Goal: Check status: Check status

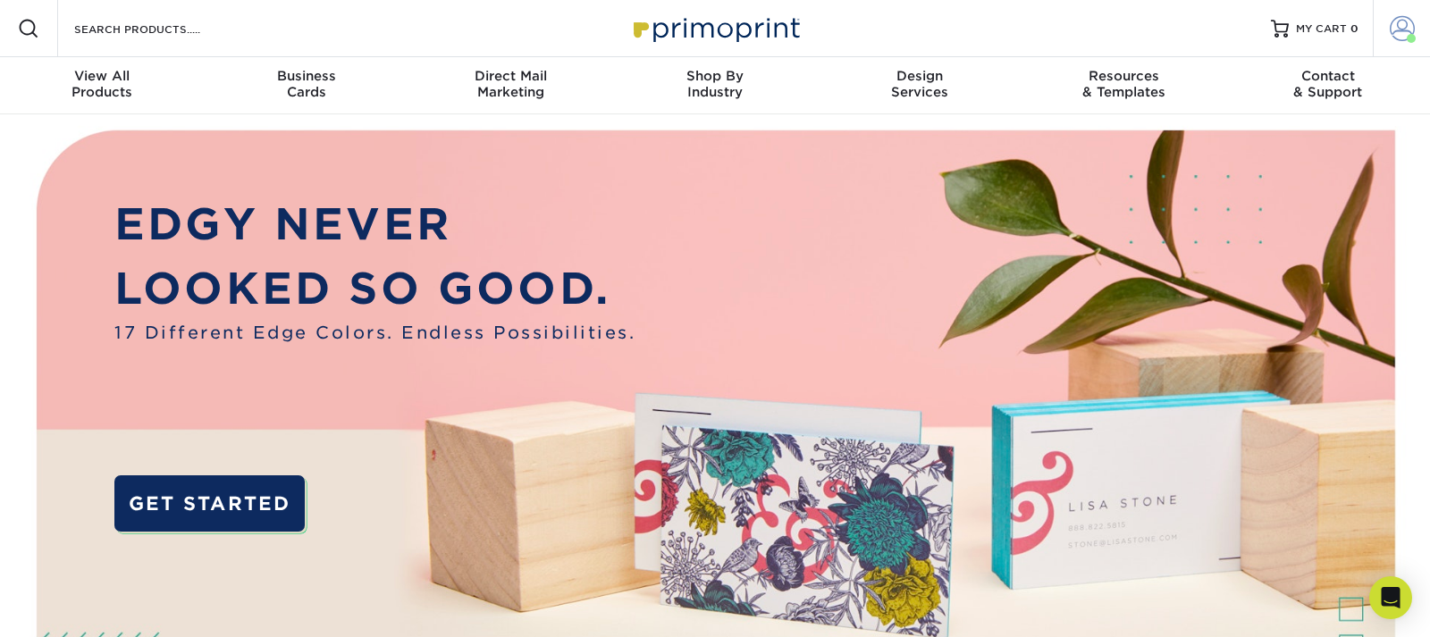
click at [1398, 24] on span at bounding box center [1401, 28] width 25 height 25
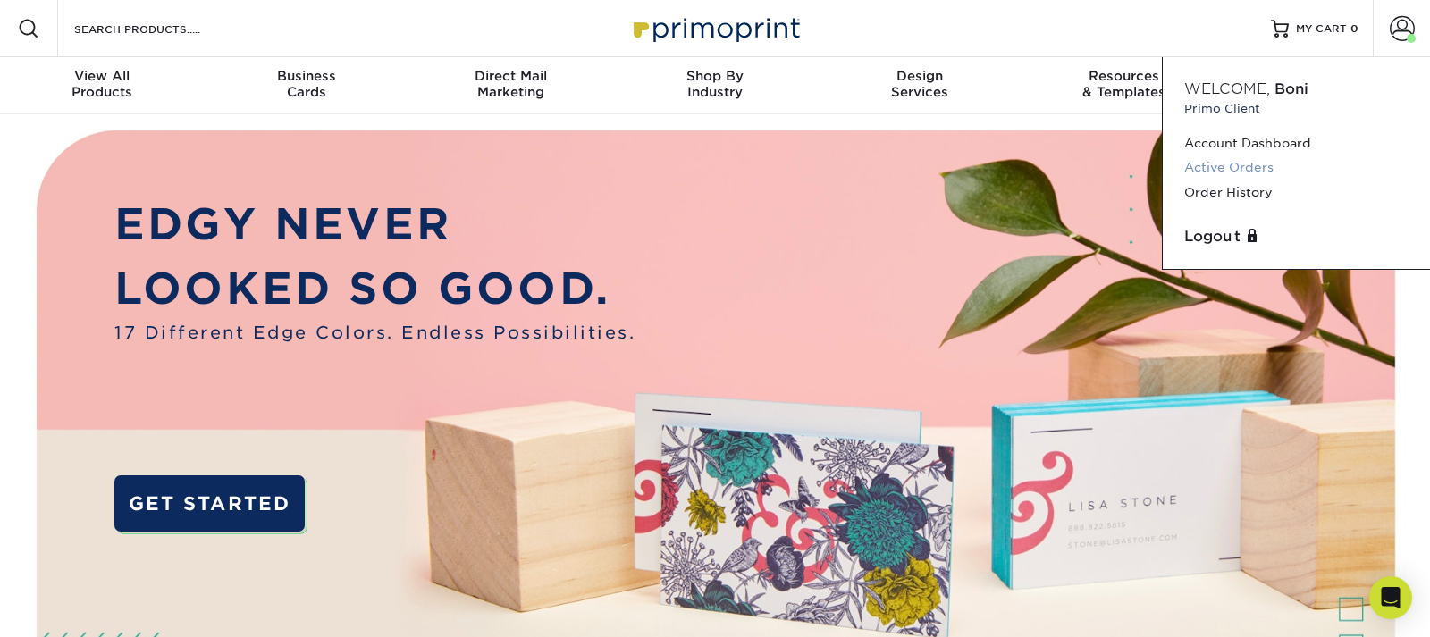
click at [1231, 172] on link "Active Orders" at bounding box center [1296, 167] width 224 height 24
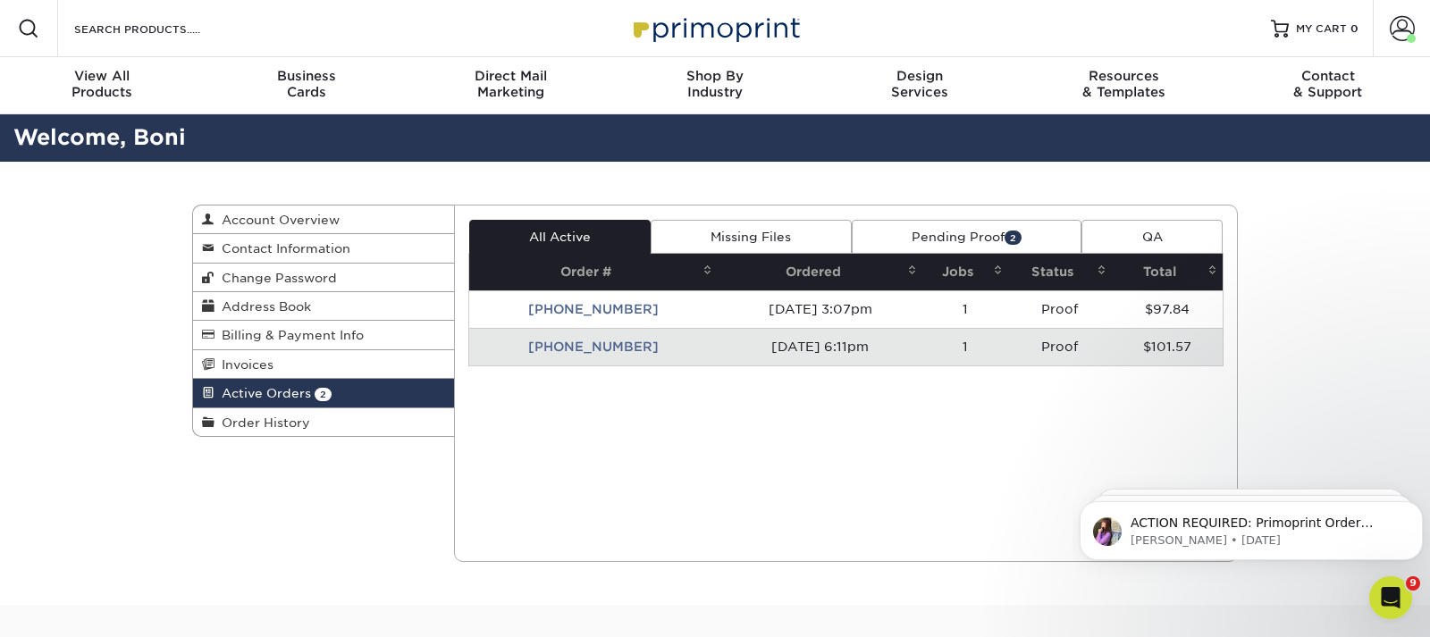
click at [575, 342] on td "25925-61120-914" at bounding box center [593, 347] width 249 height 38
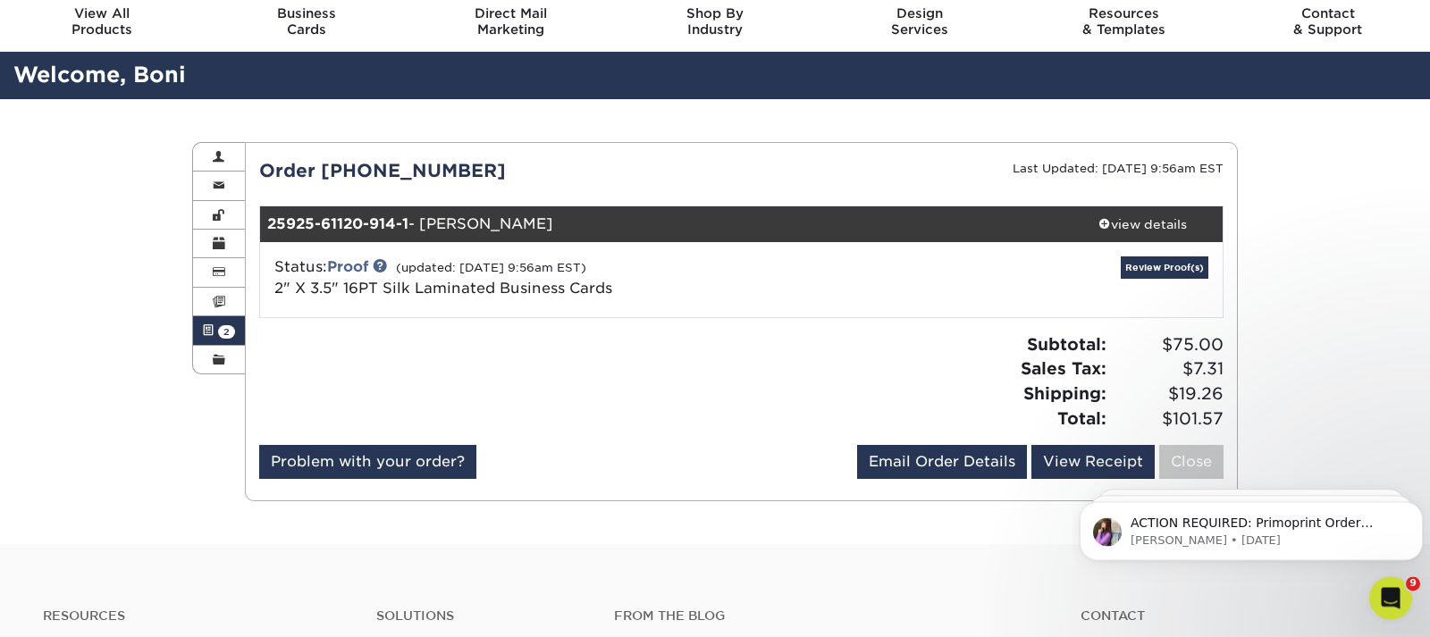
scroll to position [91, 0]
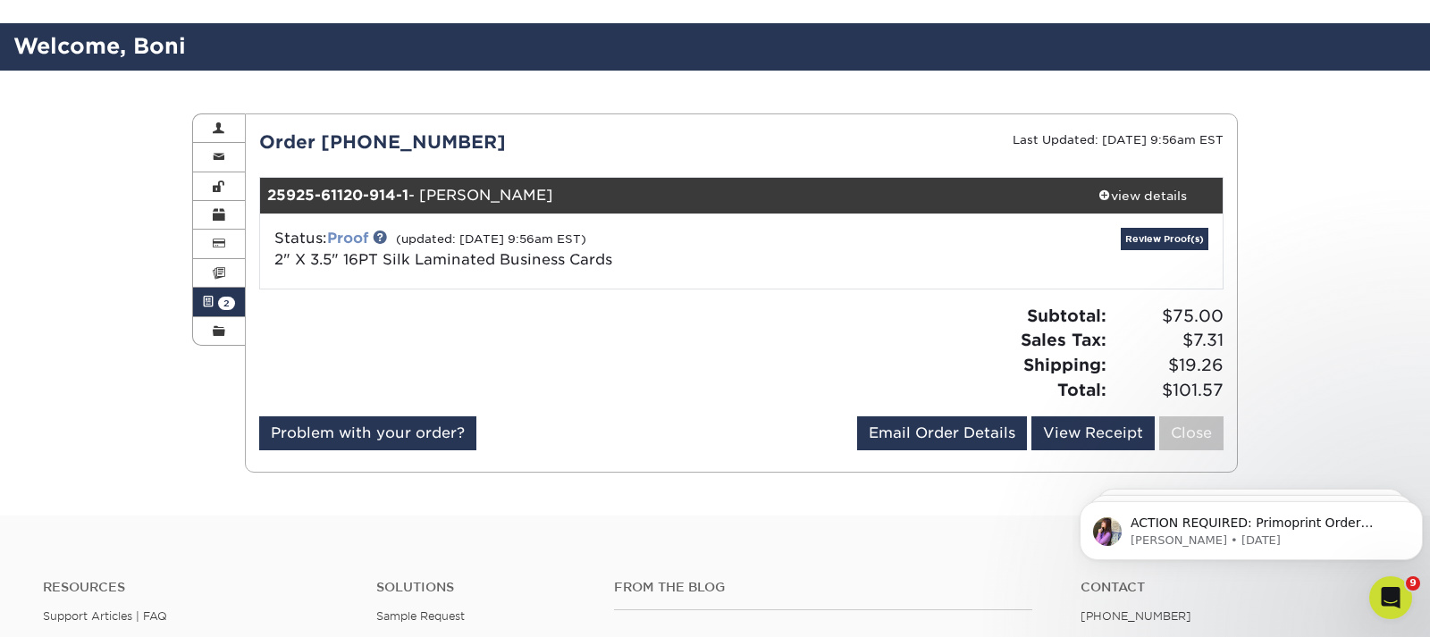
click at [348, 239] on link "Proof" at bounding box center [347, 238] width 41 height 17
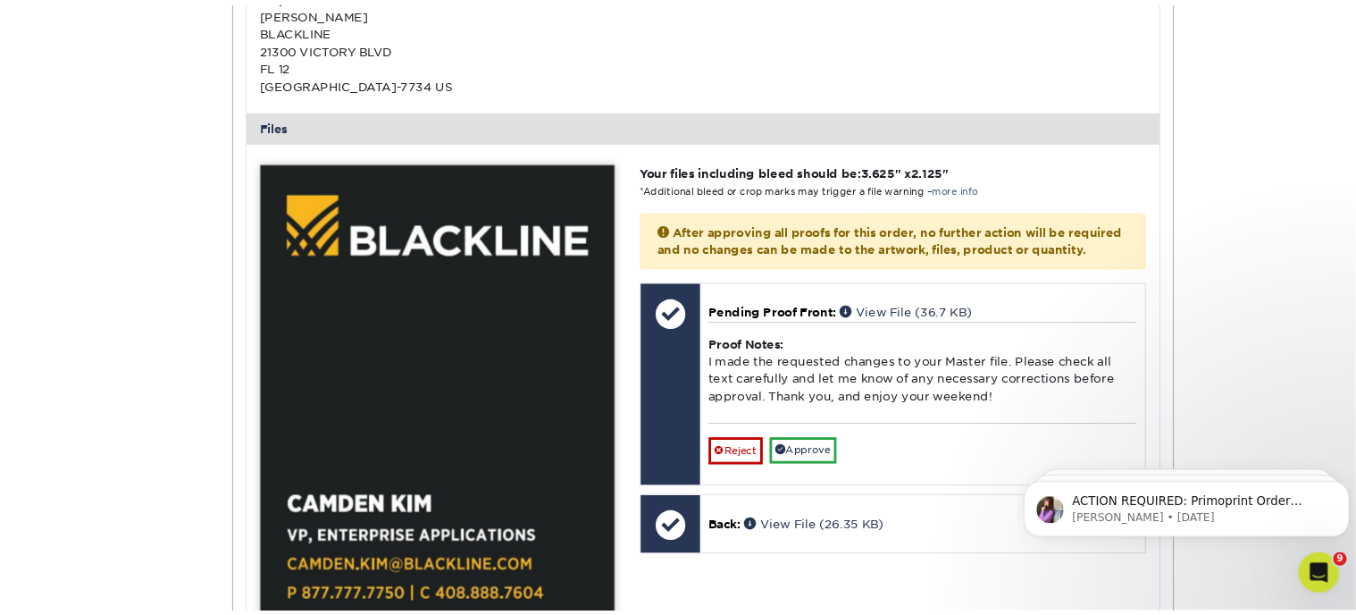
scroll to position [729, 0]
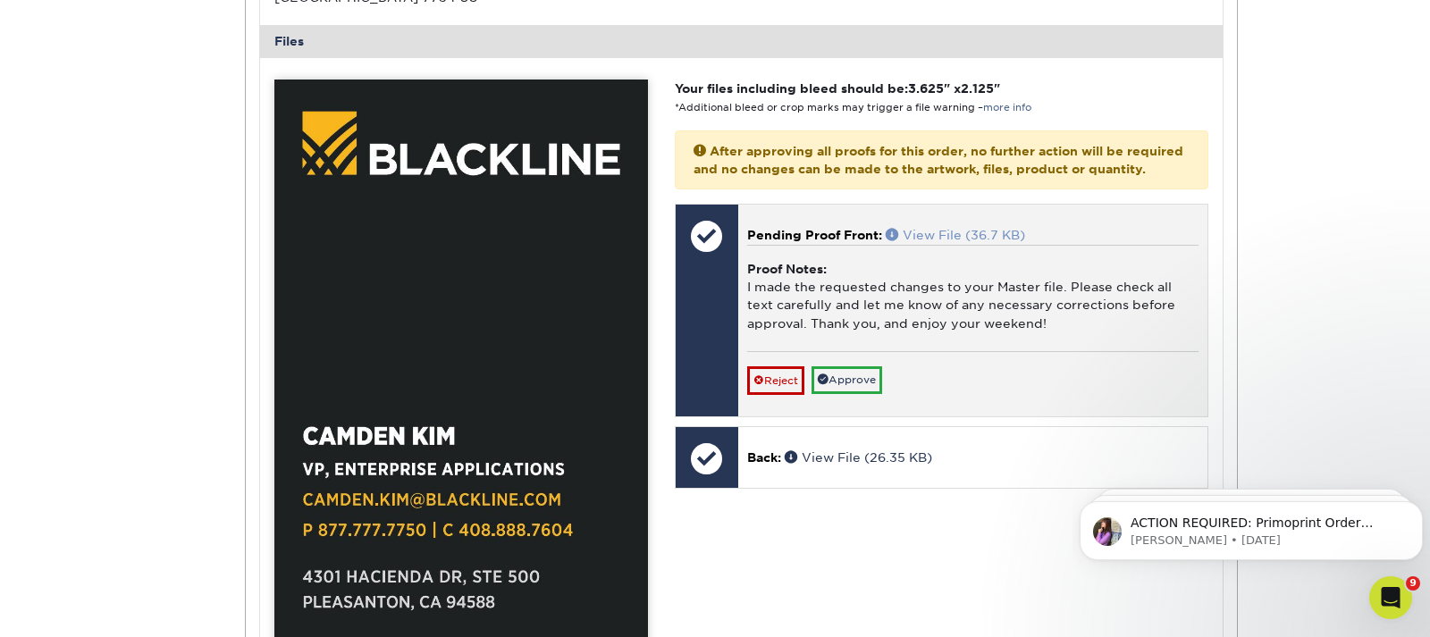
click at [938, 242] on link "View File (36.7 KB)" at bounding box center [955, 235] width 139 height 14
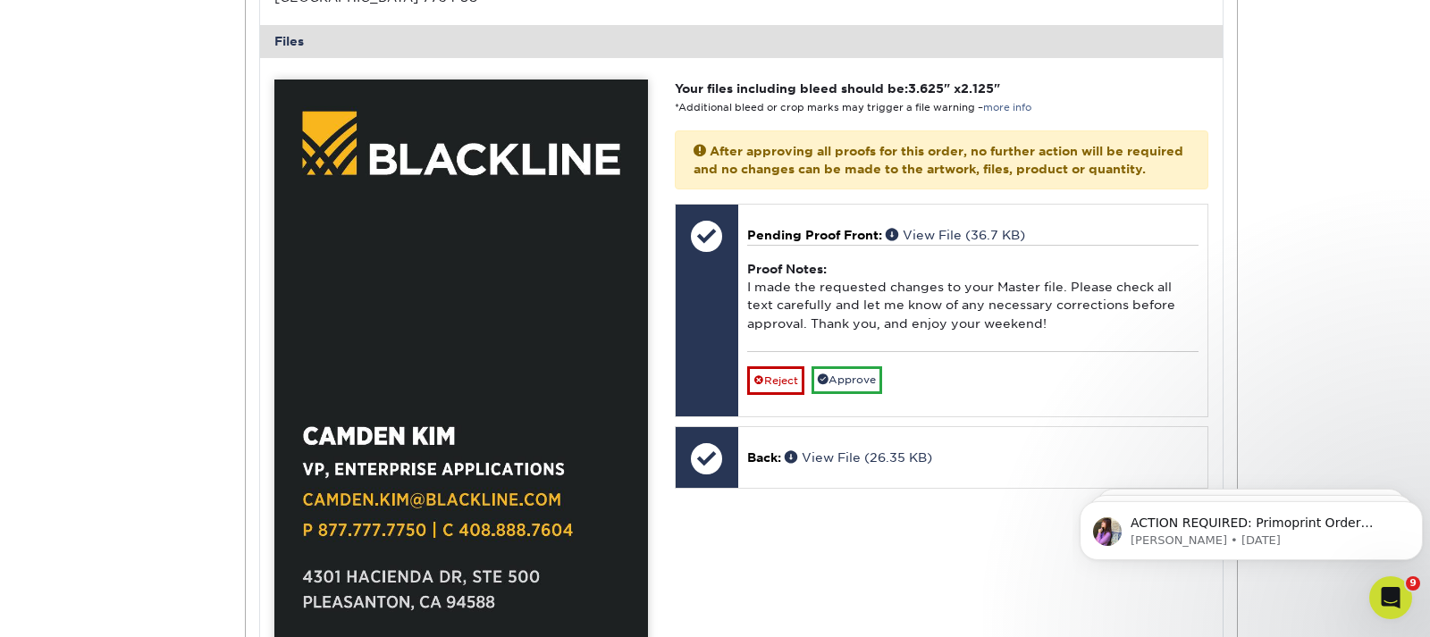
click at [80, 120] on div "Active Orders Account Overview Contact Information Change Password Address Book…" at bounding box center [715, 295] width 1430 height 1725
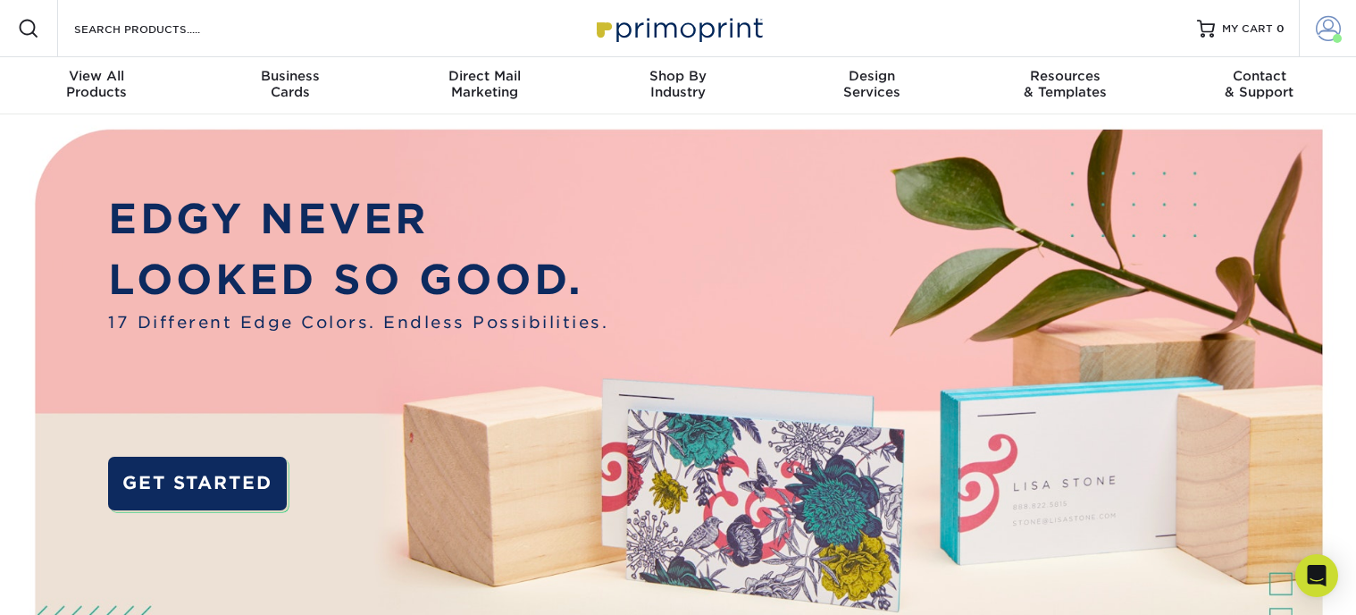
click at [1324, 30] on span at bounding box center [1328, 28] width 25 height 25
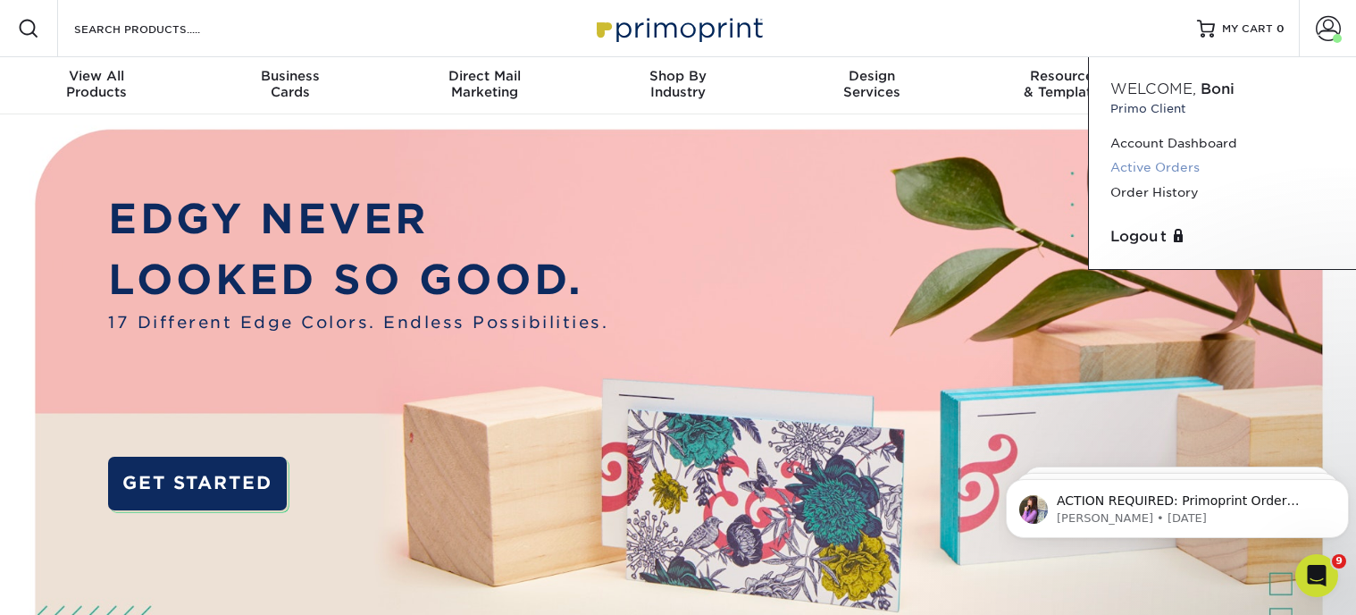
click at [1121, 165] on link "Active Orders" at bounding box center [1223, 167] width 224 height 24
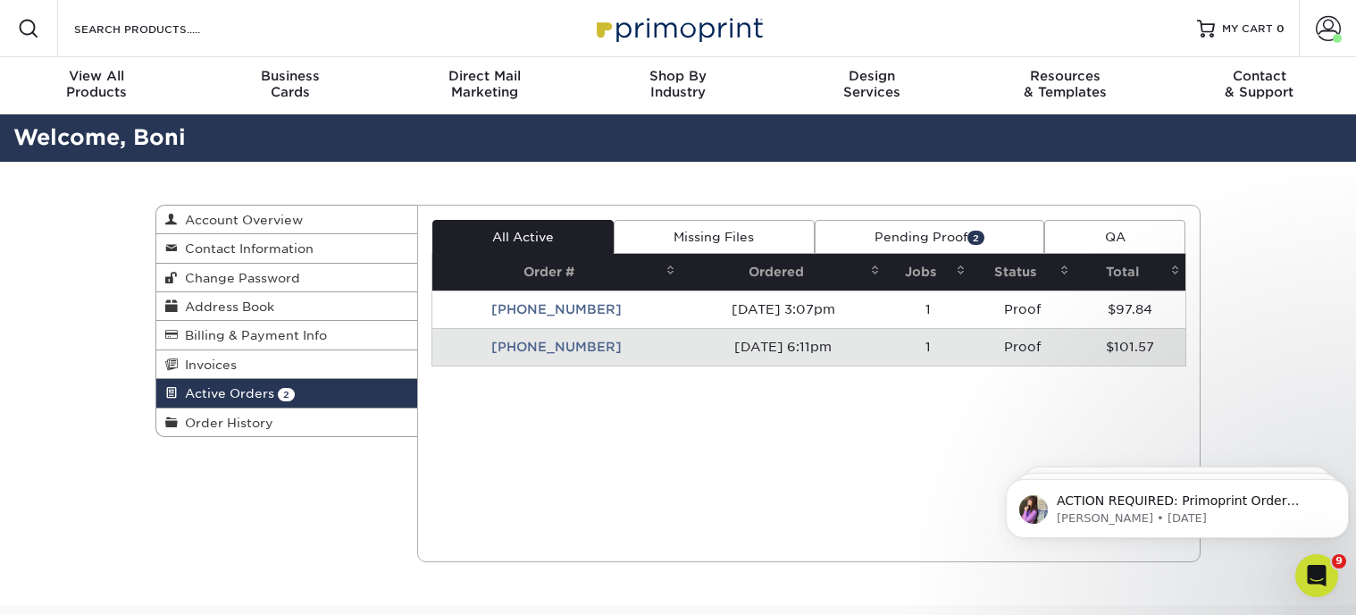
click at [543, 350] on td "[PHONE_NUMBER]" at bounding box center [556, 347] width 249 height 38
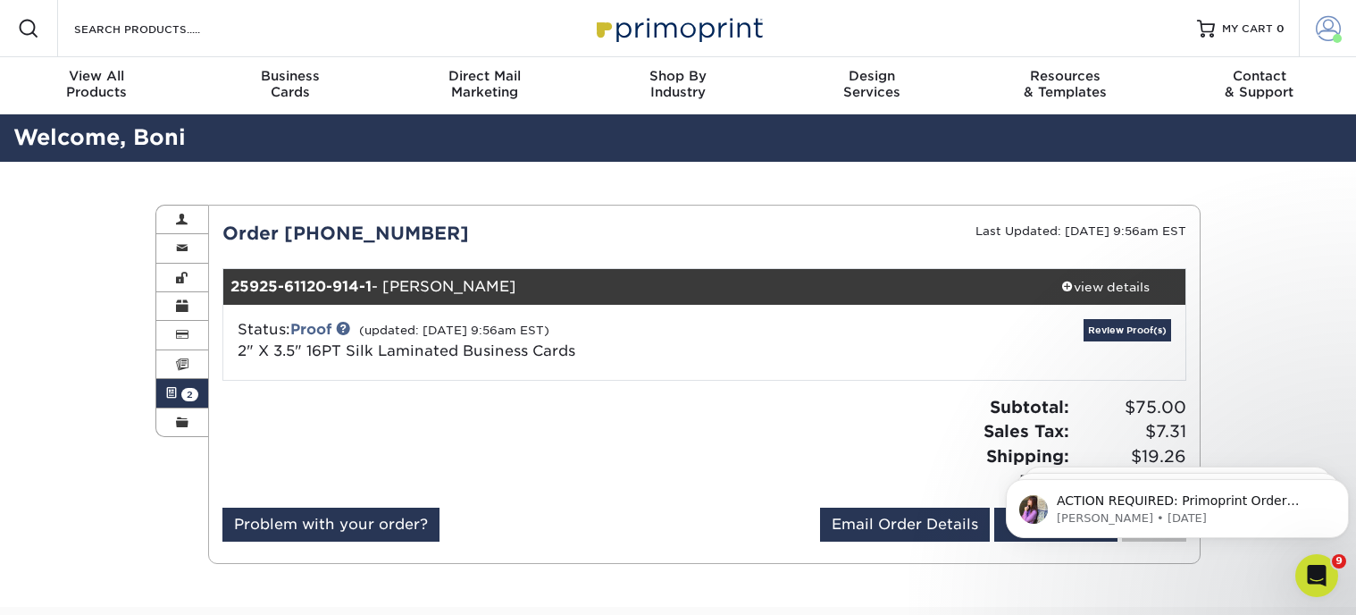
click at [1323, 29] on span at bounding box center [1328, 28] width 25 height 25
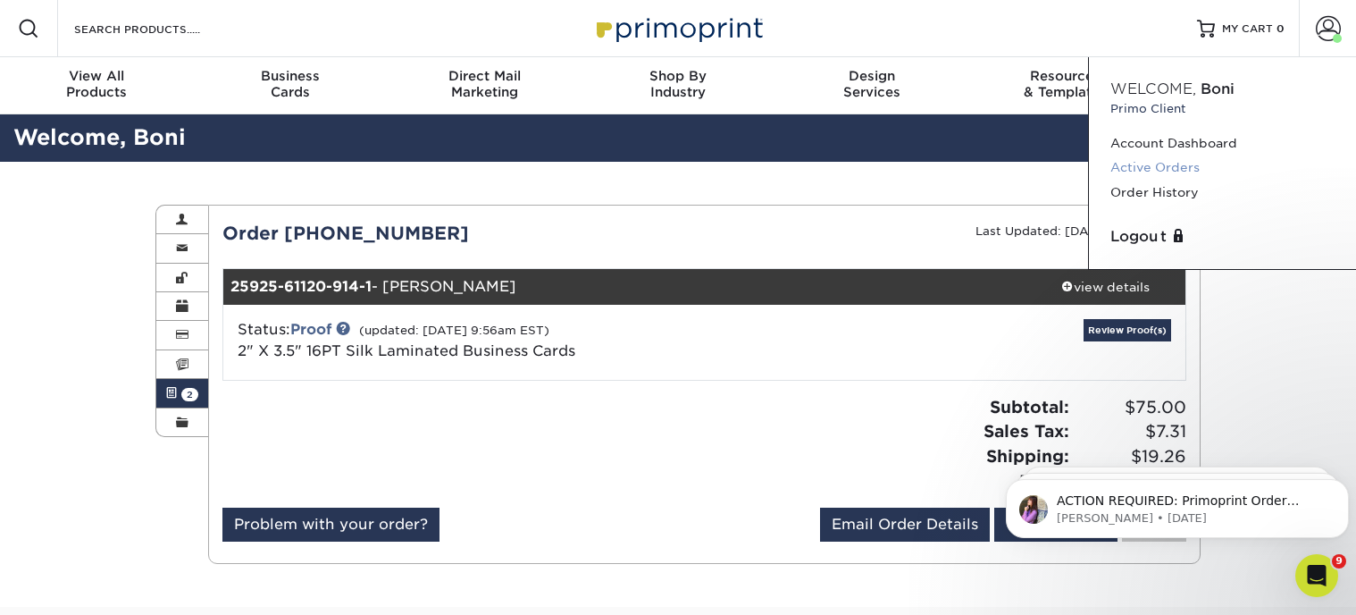
click at [1122, 164] on link "Active Orders" at bounding box center [1223, 167] width 224 height 24
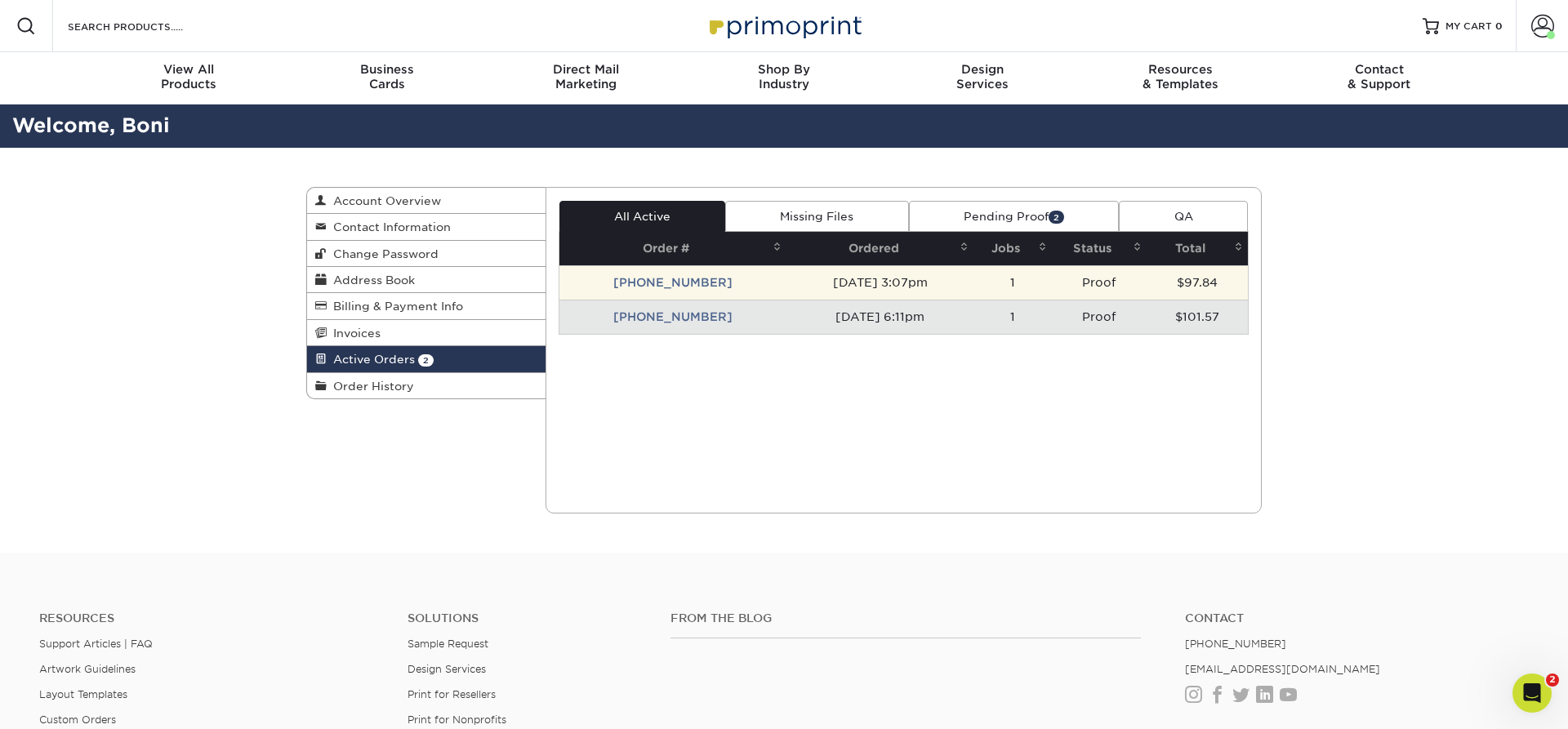
click at [675, 282] on td "[PHONE_NUMBER]" at bounding box center [673, 282] width 228 height 35
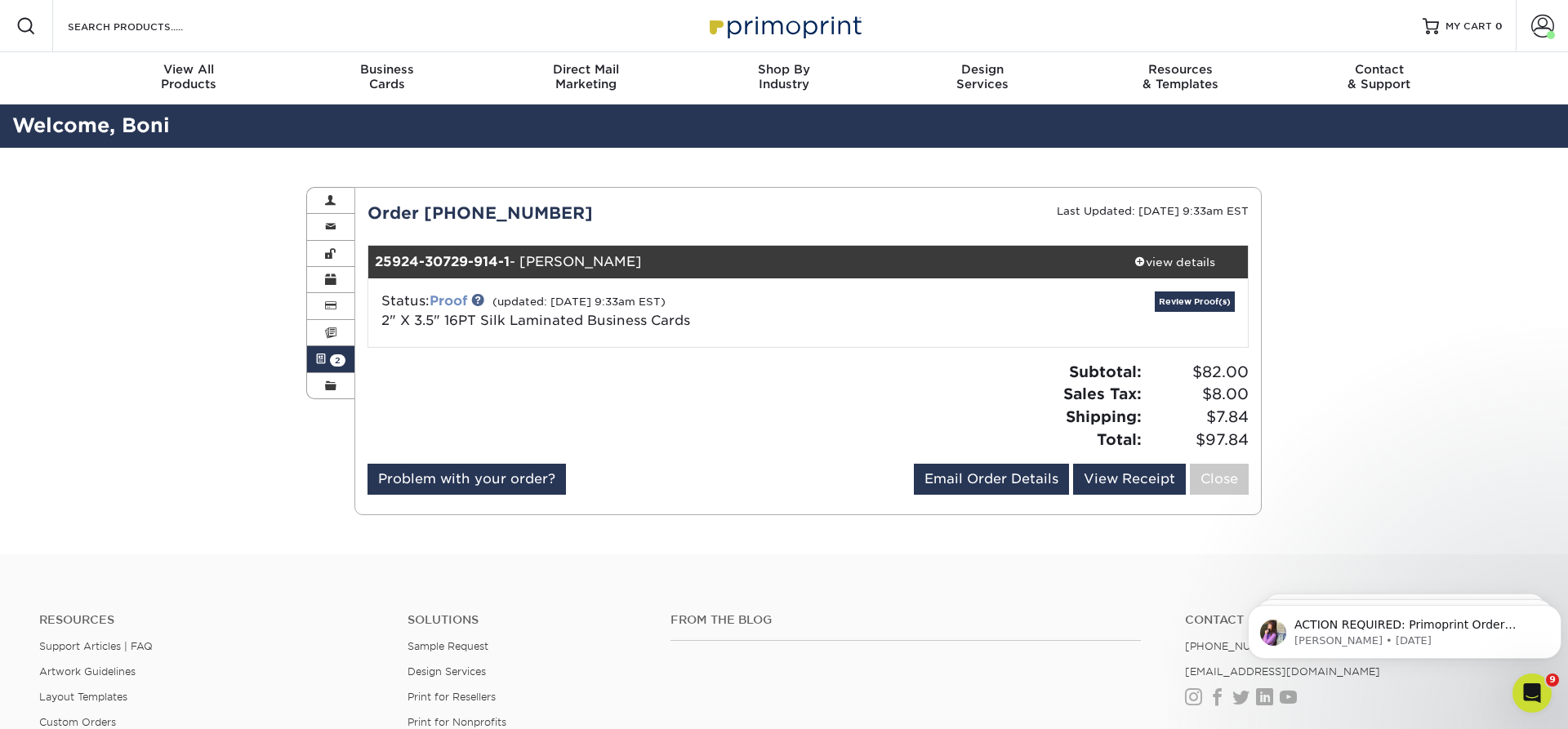
click at [450, 298] on link "Proof" at bounding box center [448, 301] width 37 height 16
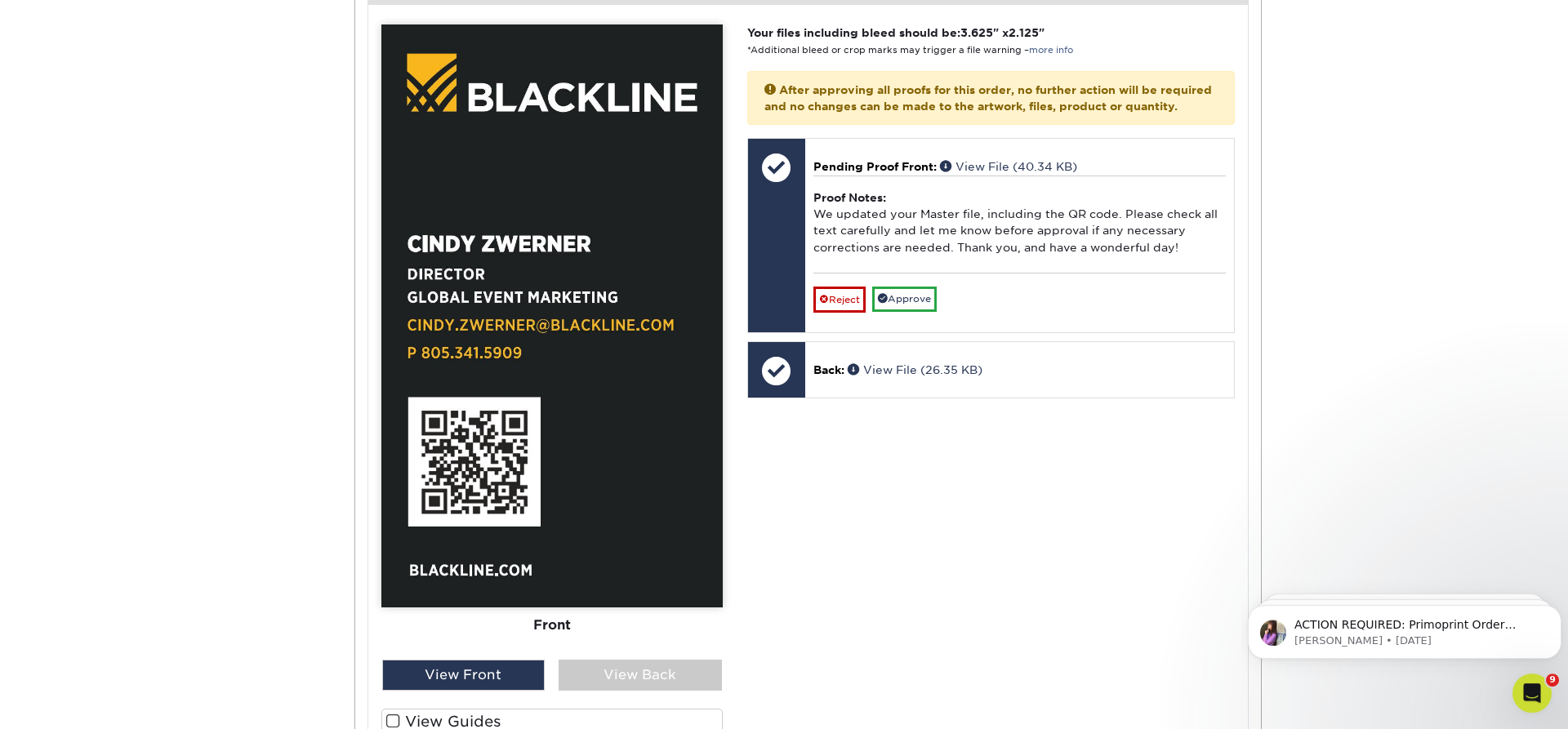
scroll to position [749, 0]
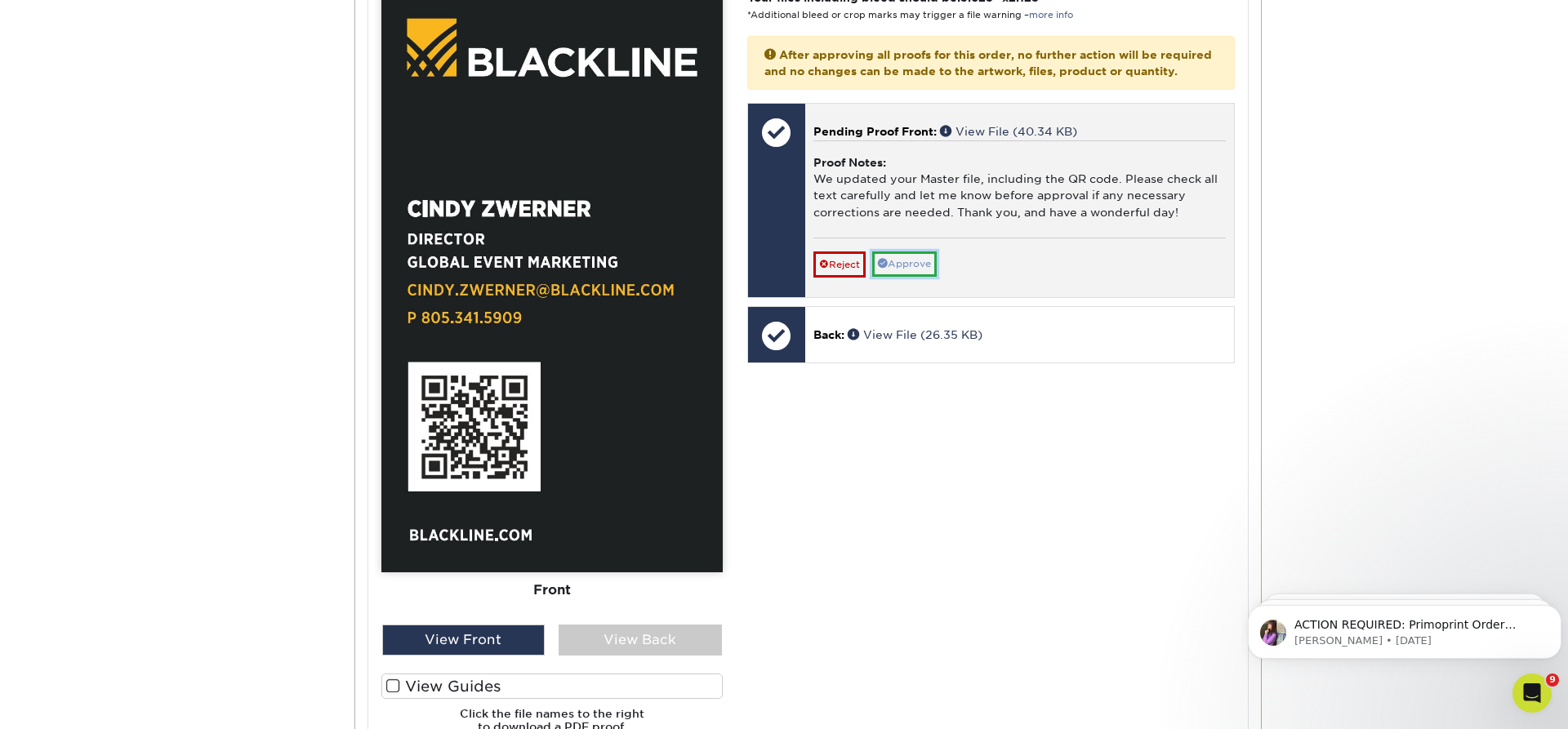
click at [909, 277] on link "Approve" at bounding box center [904, 264] width 65 height 26
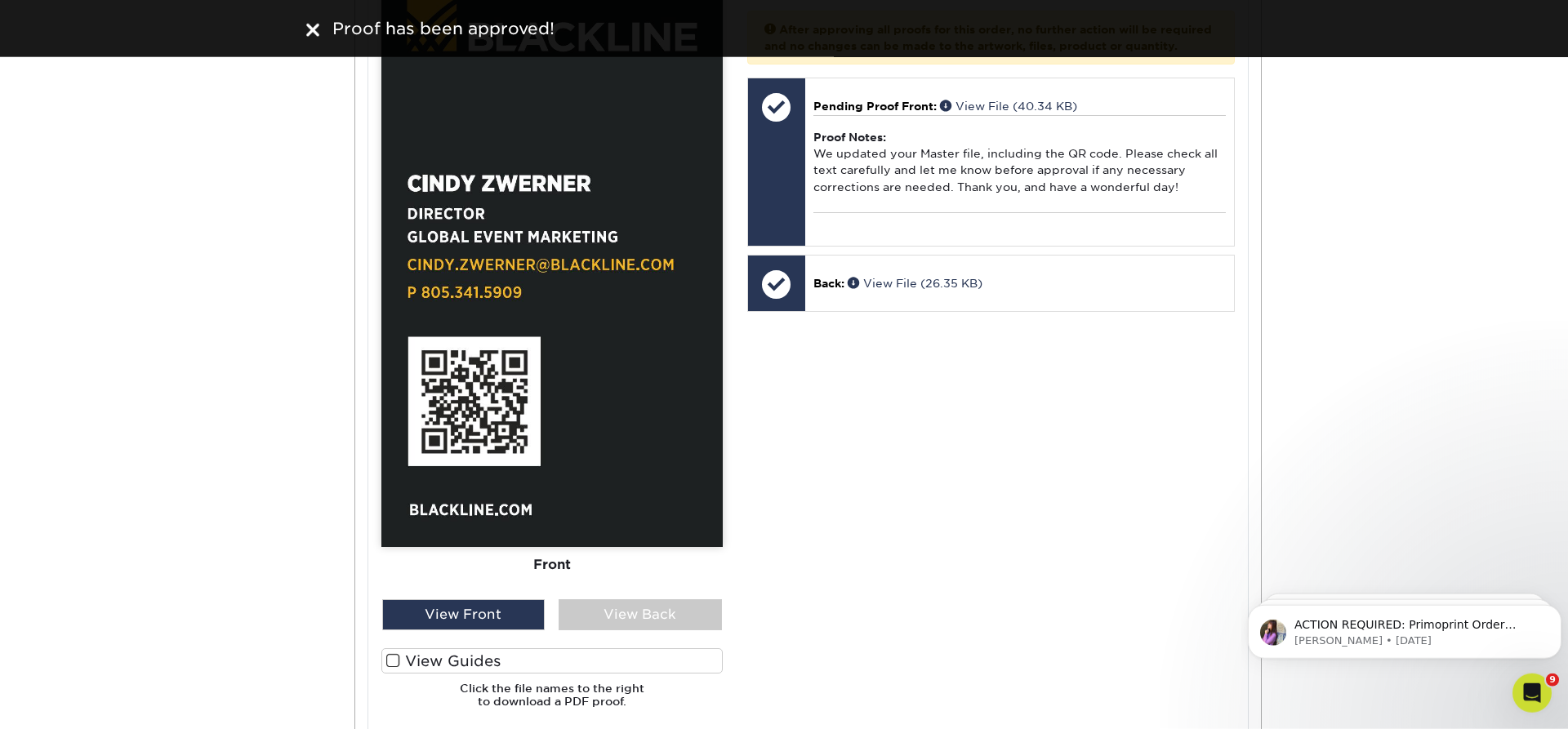
scroll to position [666, 0]
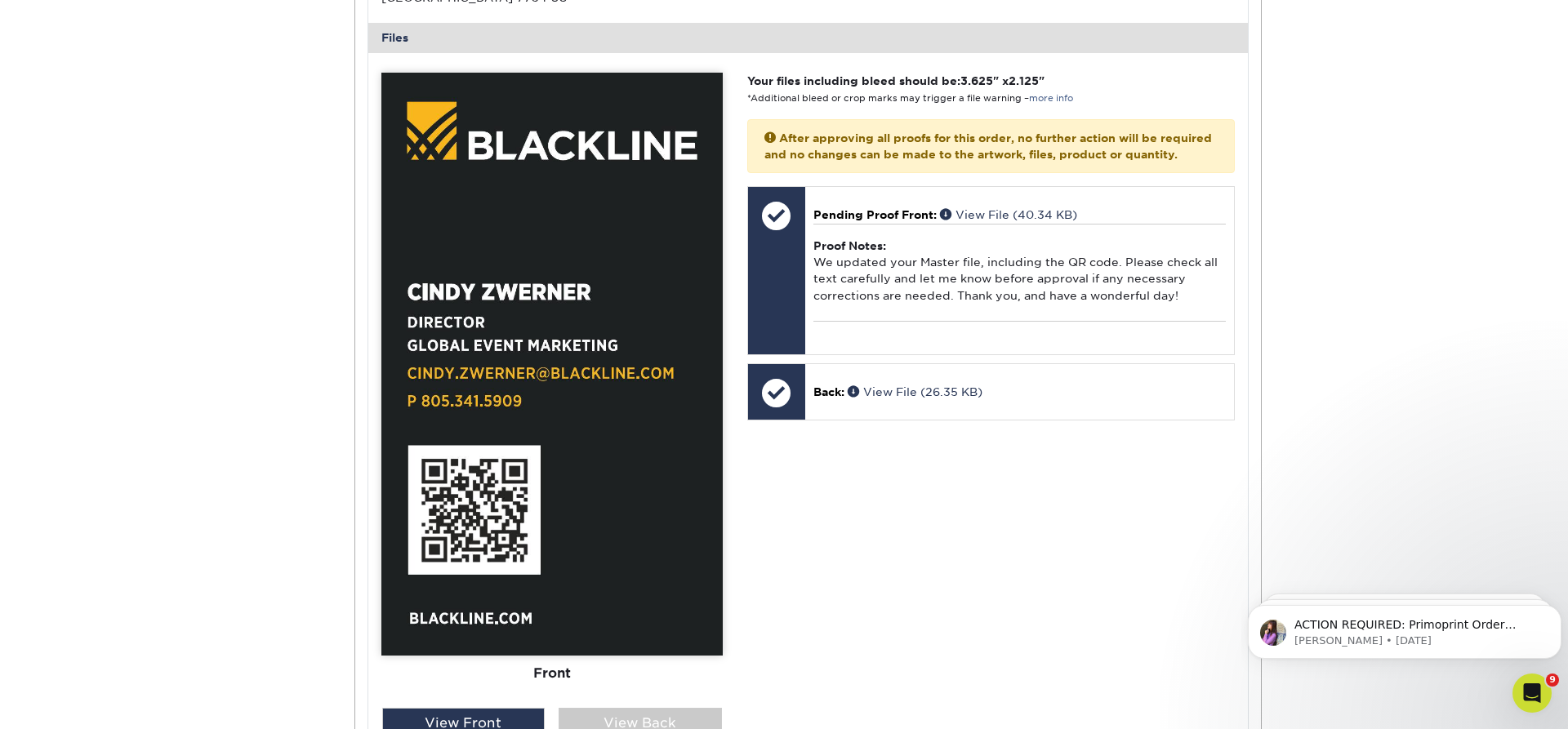
click at [1460, 303] on div "Active Orders Account Overview Contact Information Change Password Address Book…" at bounding box center [784, 269] width 1568 height 1576
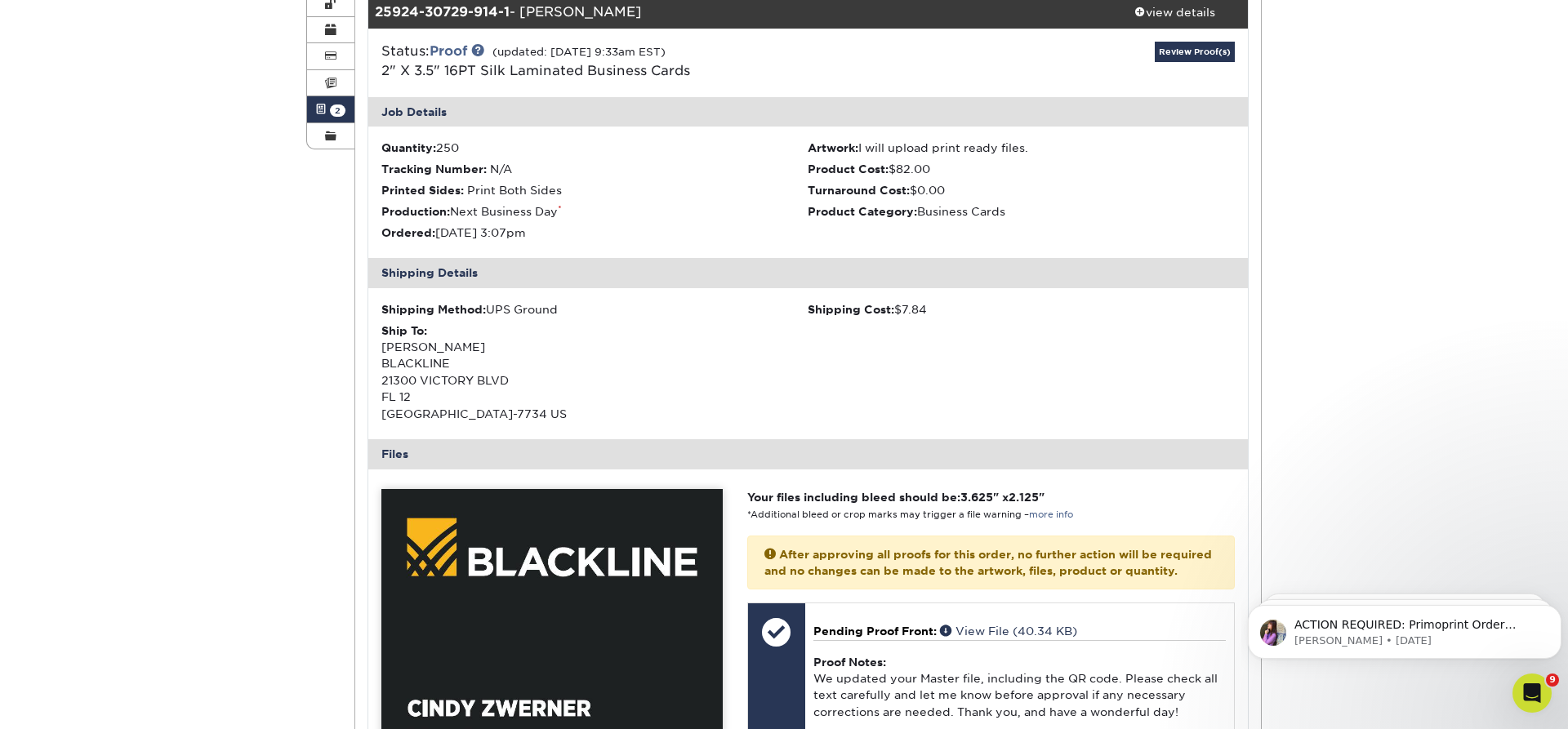
scroll to position [166, 0]
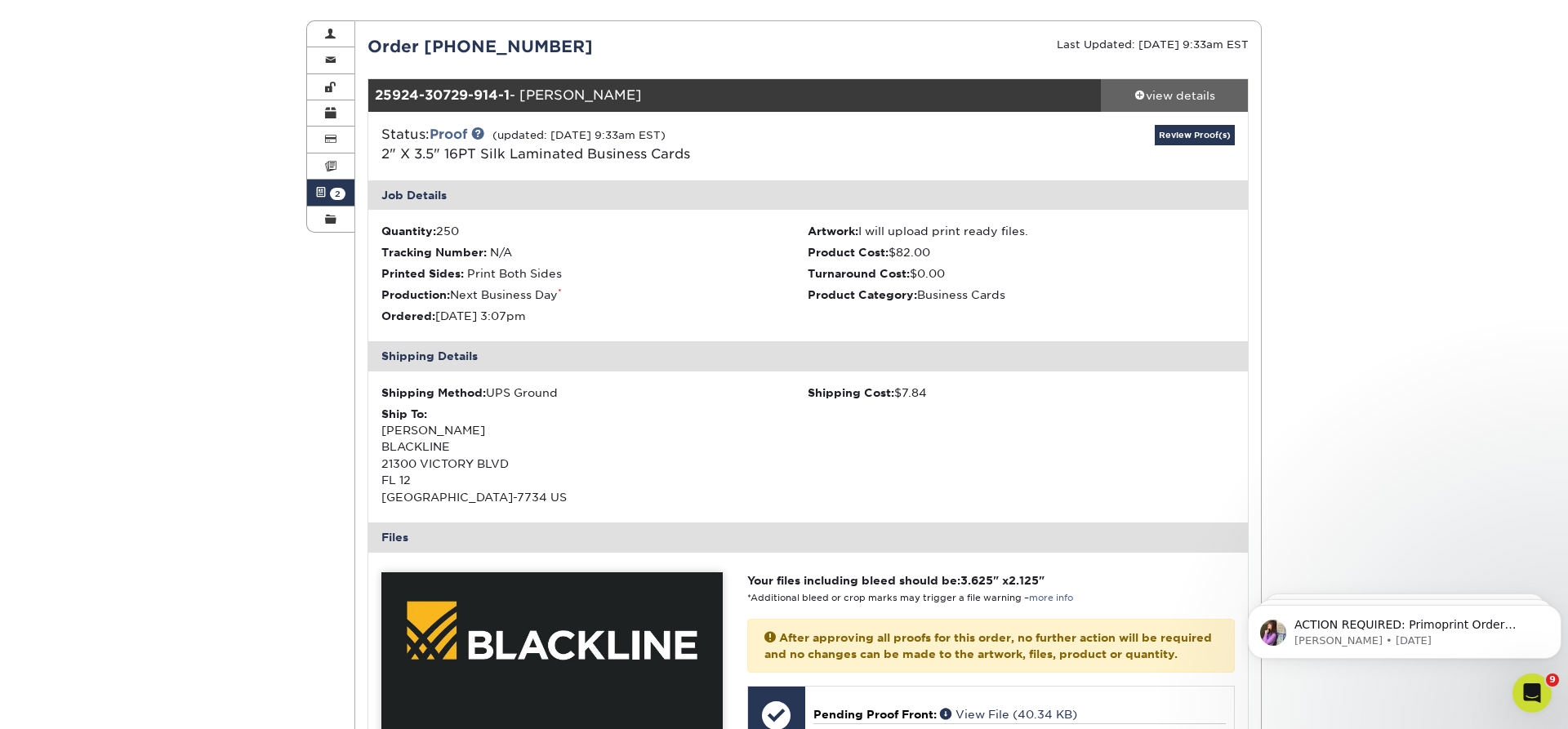
click at [1181, 91] on div "view details" at bounding box center [1174, 96] width 147 height 16
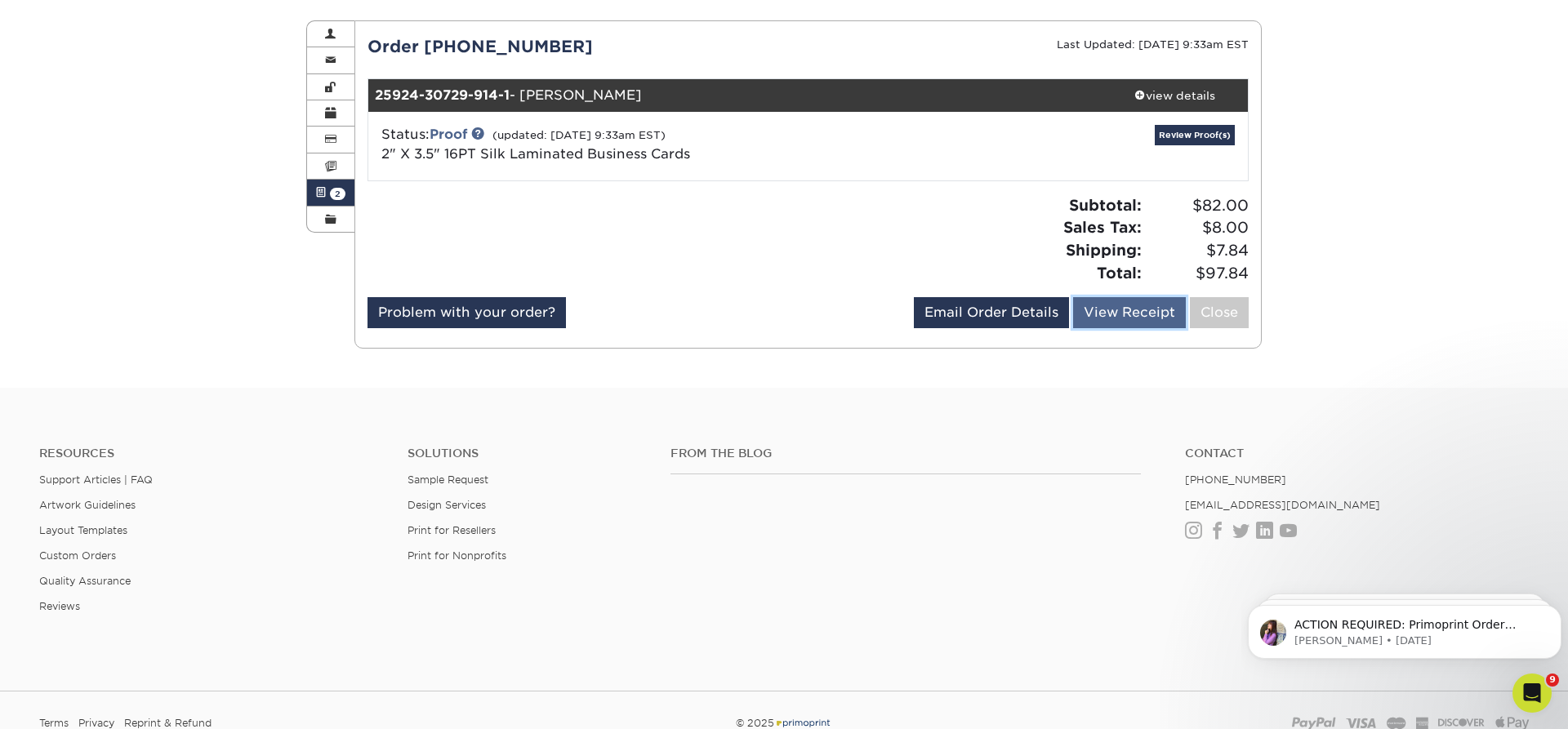
click at [1139, 320] on link "View Receipt" at bounding box center [1128, 312] width 112 height 31
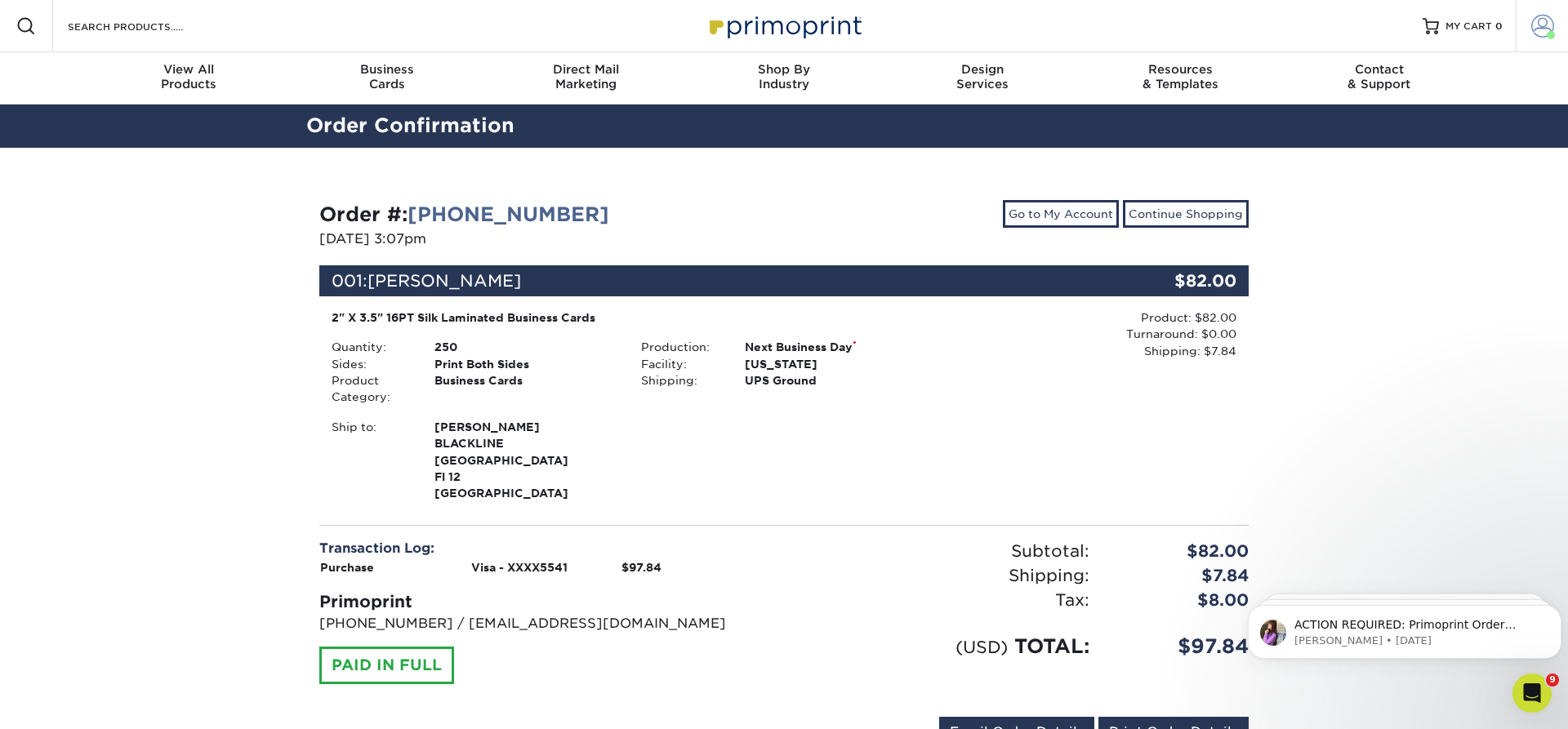
click at [1542, 20] on span at bounding box center [1542, 26] width 23 height 23
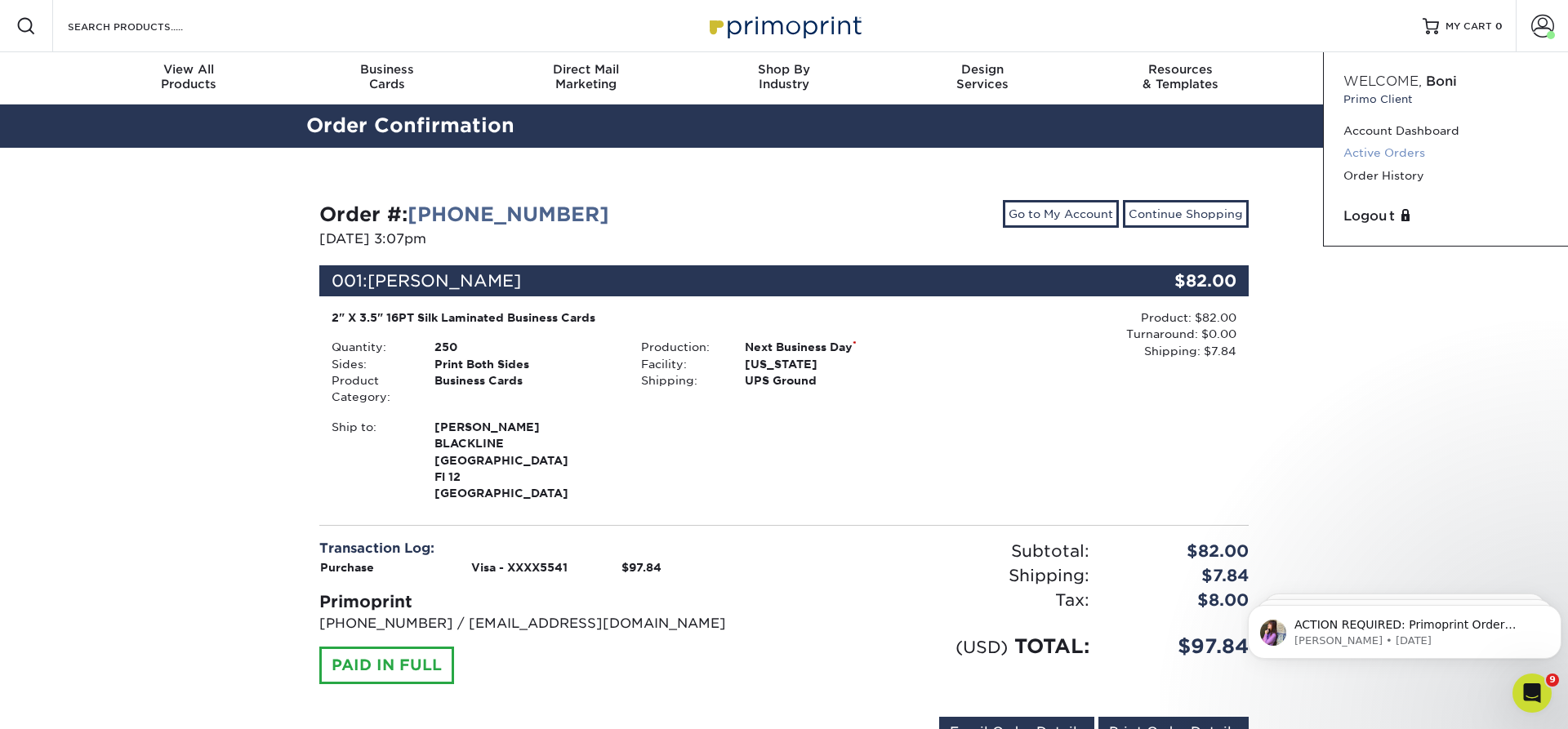
click at [1358, 157] on link "Active Orders" at bounding box center [1446, 153] width 205 height 22
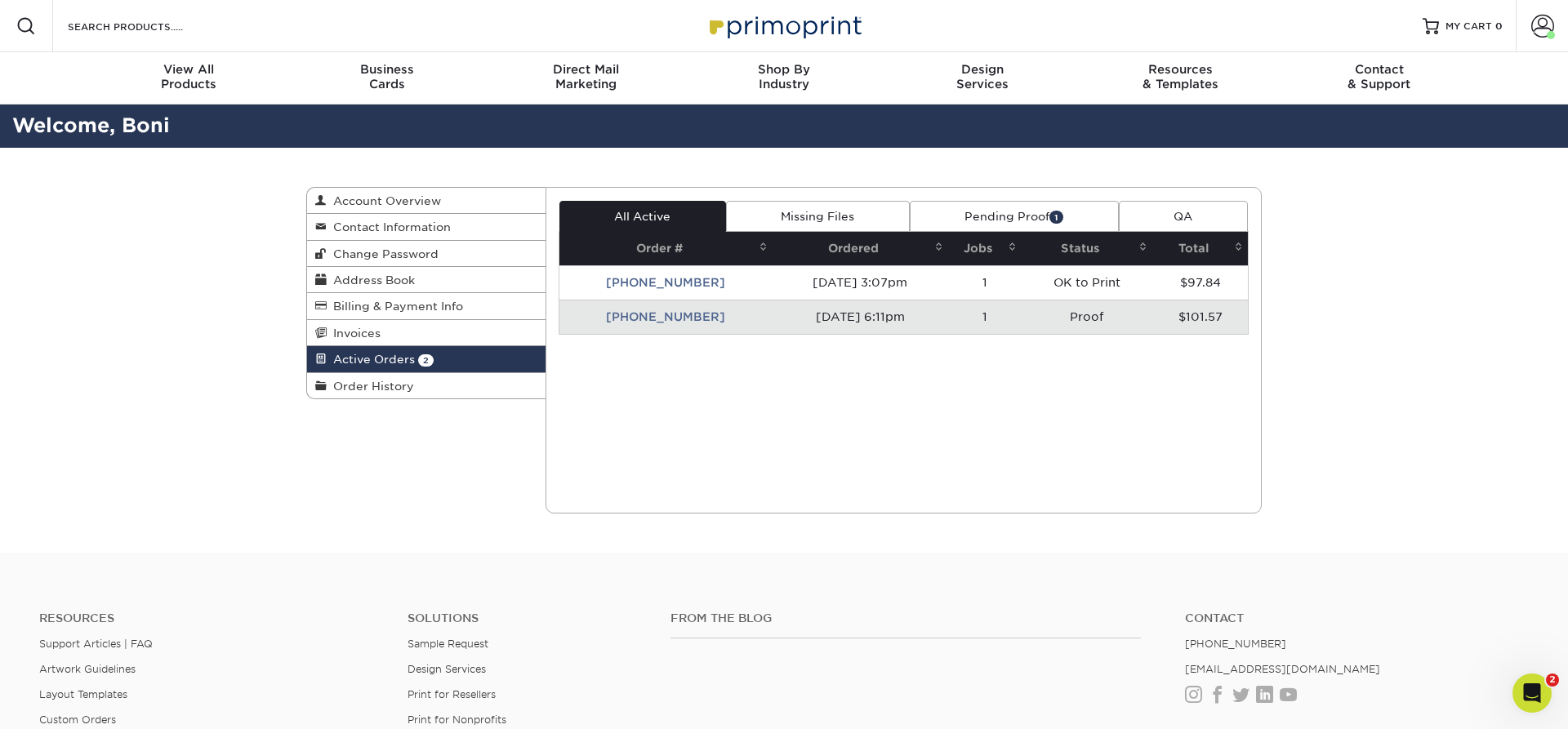
click at [660, 318] on td "[PHONE_NUMBER]" at bounding box center [666, 317] width 214 height 35
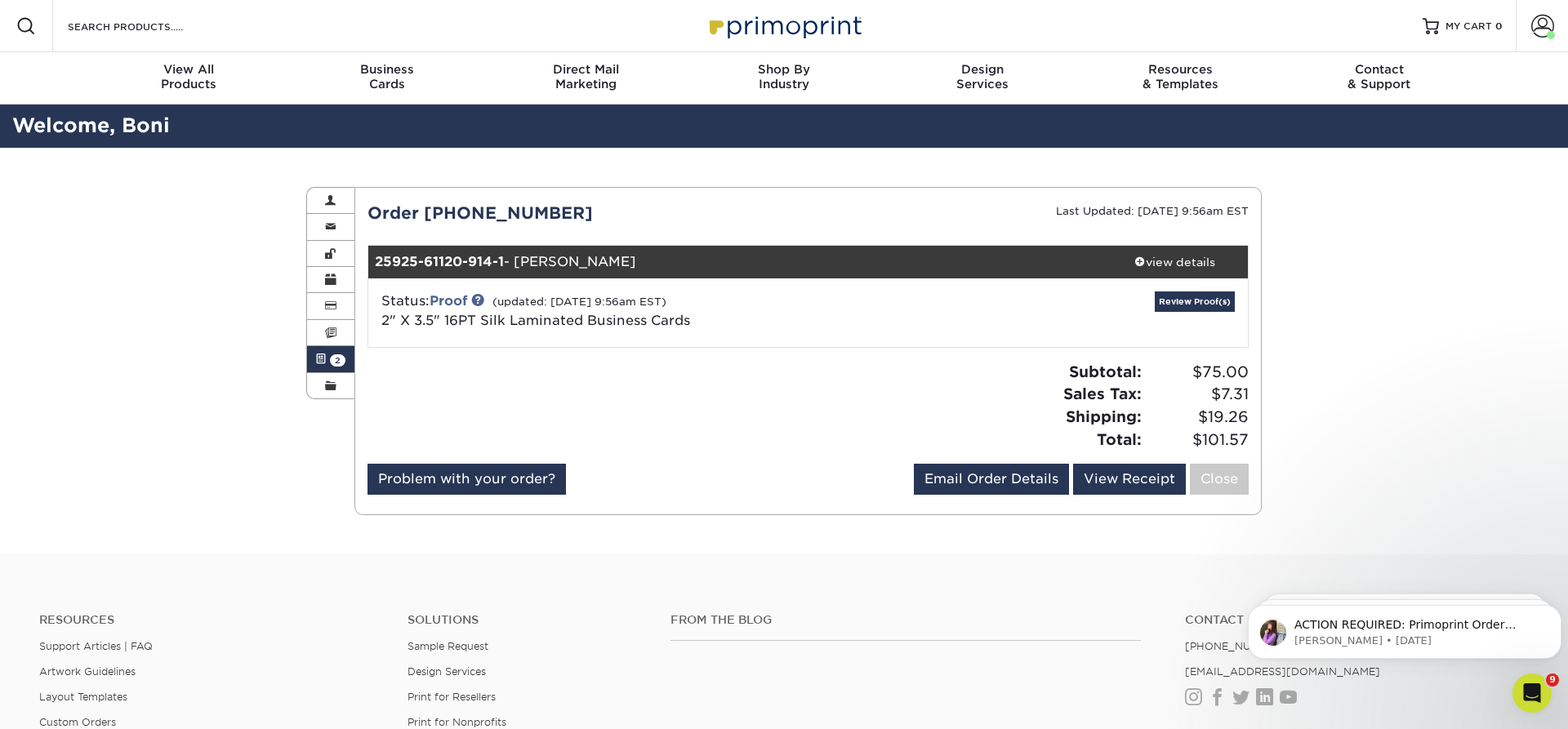
click at [1431, 342] on div "Active Orders Account Overview Contact Information Change Password Address Book…" at bounding box center [784, 351] width 1568 height 407
click at [454, 301] on link "Proof" at bounding box center [448, 301] width 37 height 16
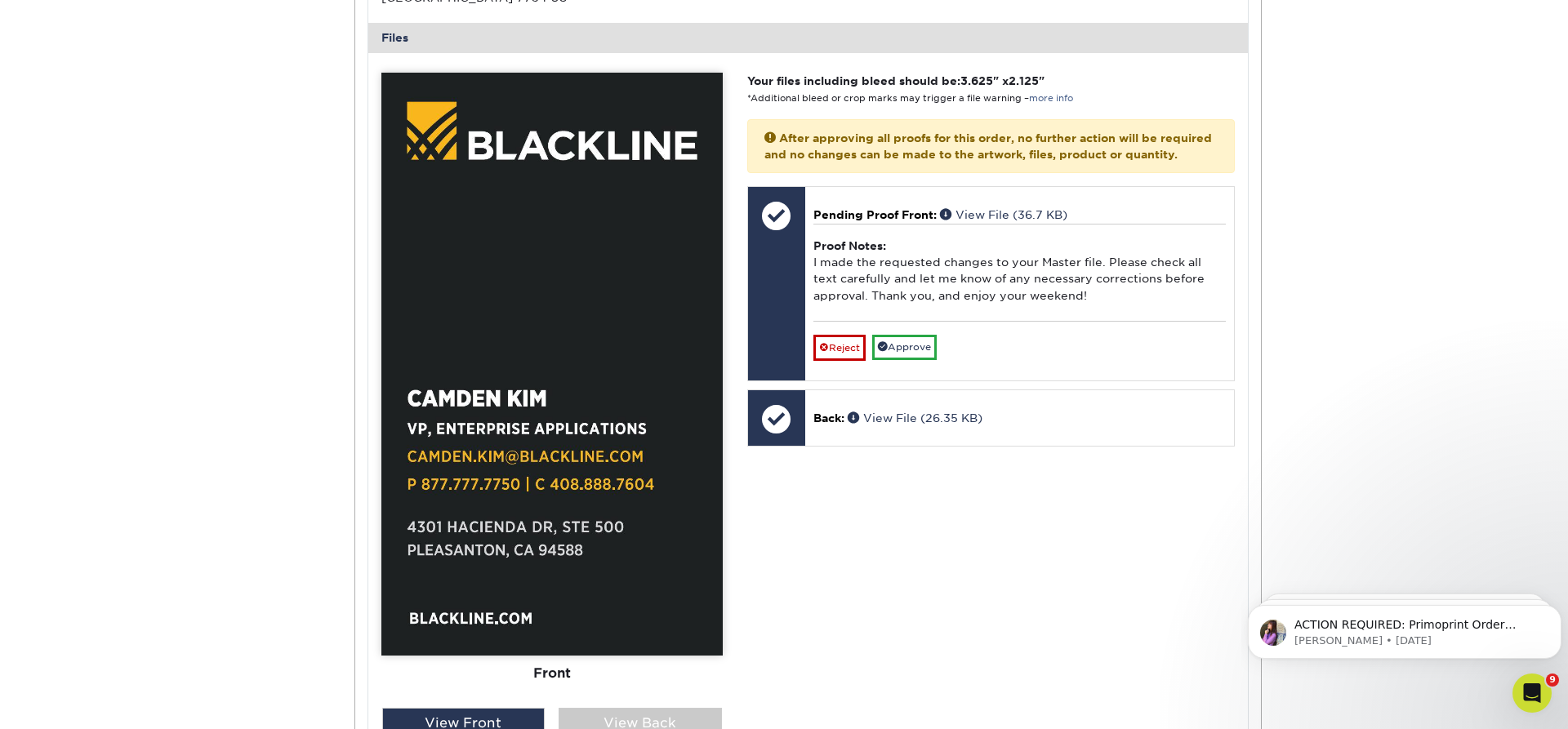
scroll to position [749, 0]
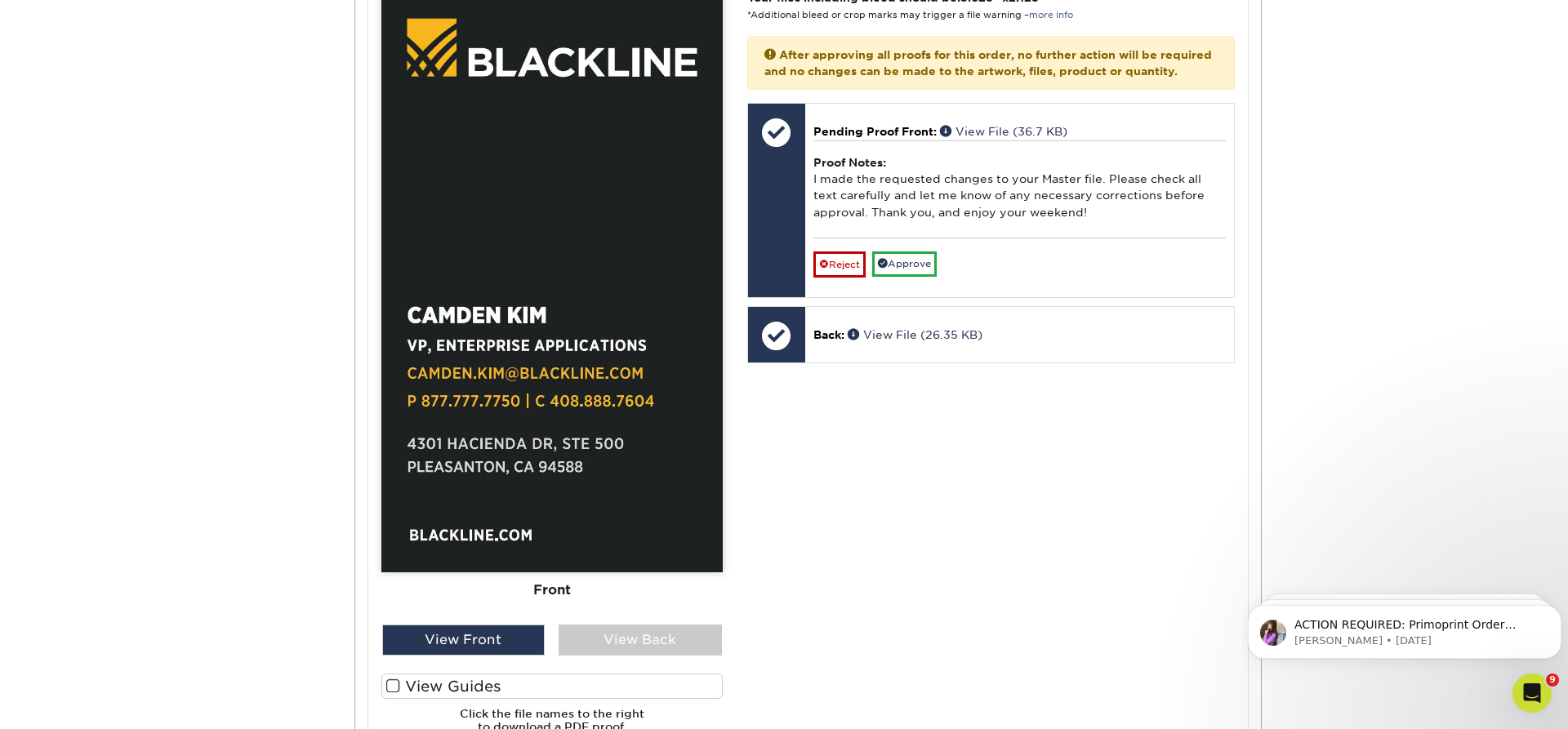
click at [143, 111] on div "Active Orders Account Overview Contact Information Change Password Address Book…" at bounding box center [784, 185] width 1568 height 1576
